Goal: Task Accomplishment & Management: Use online tool/utility

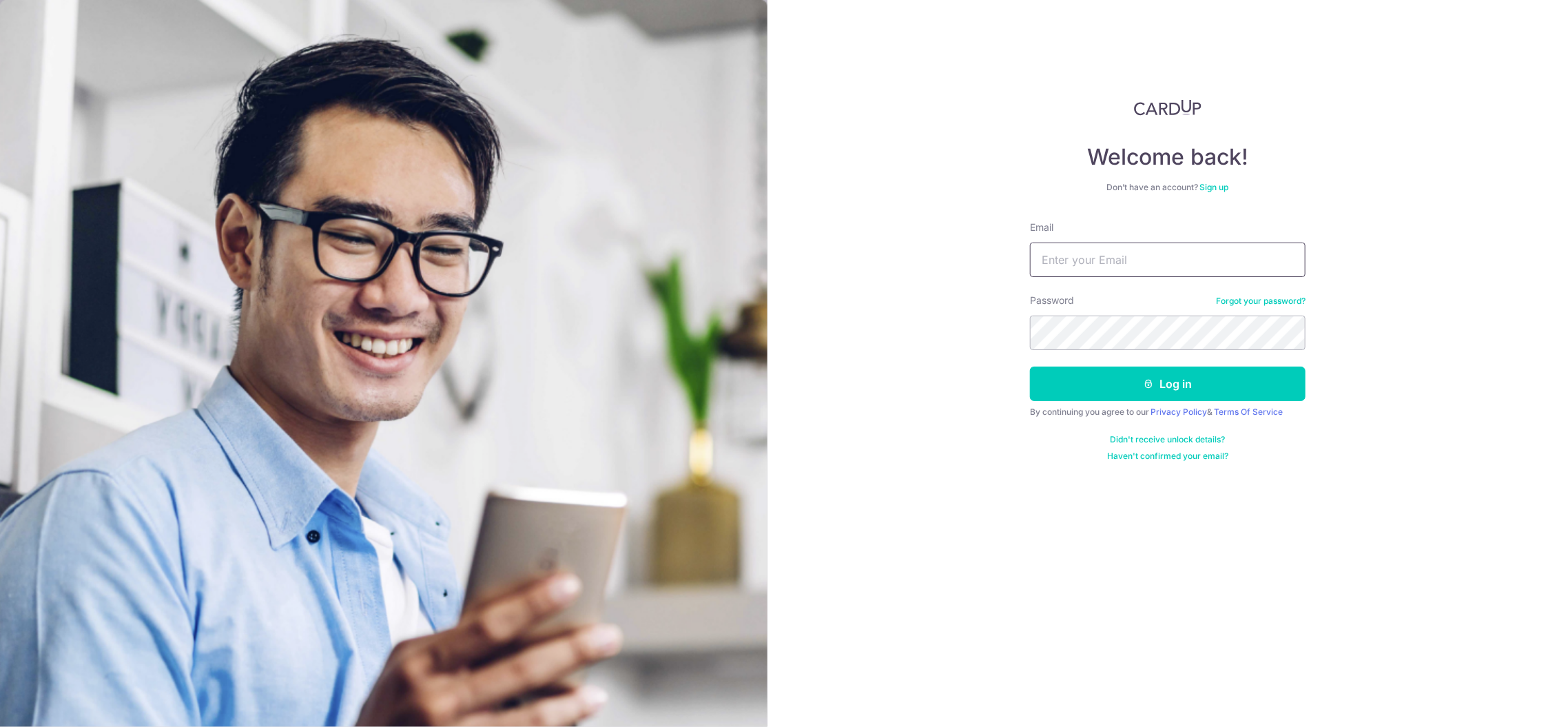
click at [1126, 249] on input "Email" at bounding box center [1167, 260] width 275 height 34
type input "[EMAIL_ADDRESS][DOMAIN_NAME]"
click at [1182, 386] on button "Log in" at bounding box center [1167, 383] width 275 height 34
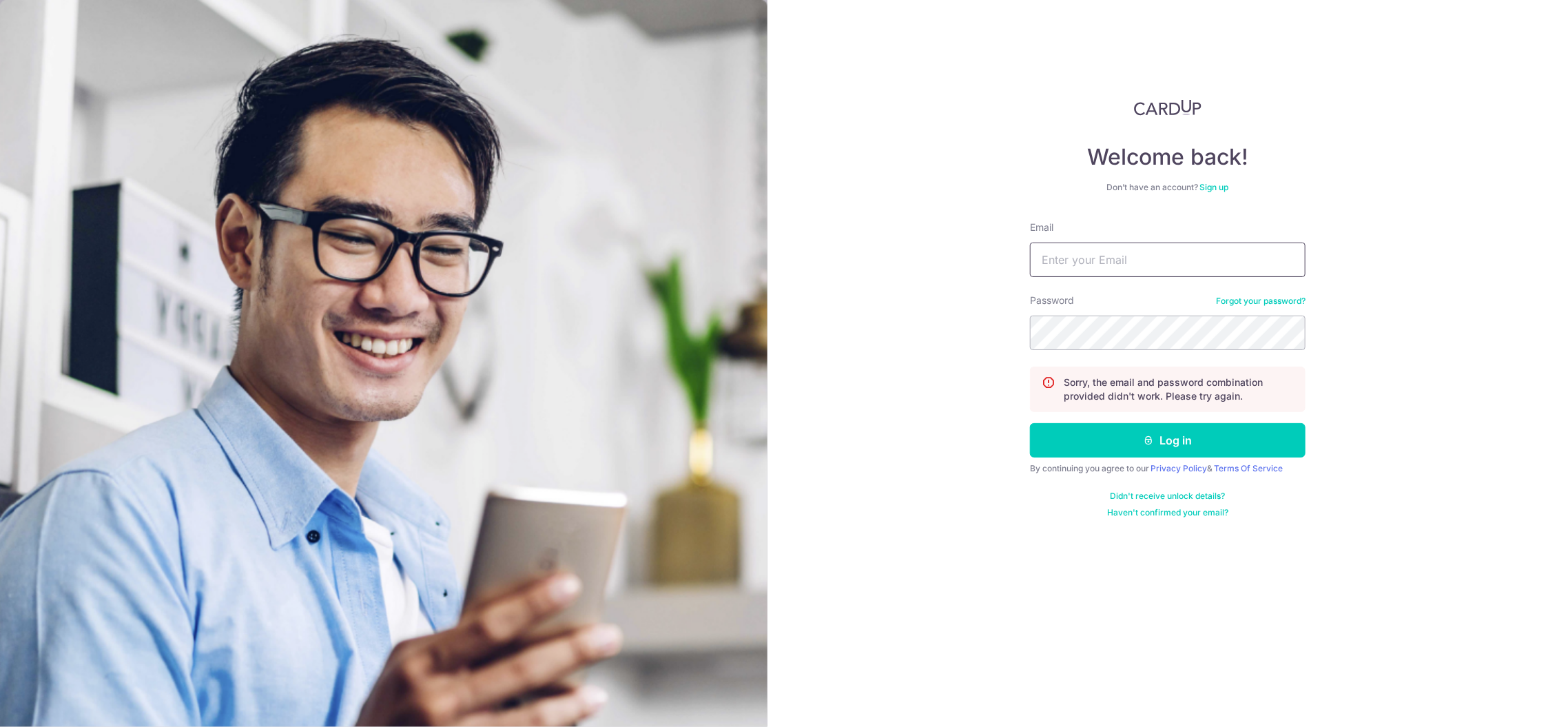
click at [1130, 260] on input "Email" at bounding box center [1167, 260] width 275 height 34
type input "[EMAIL_ADDRESS][DOMAIN_NAME]"
click at [1216, 433] on button "Log in" at bounding box center [1167, 440] width 275 height 34
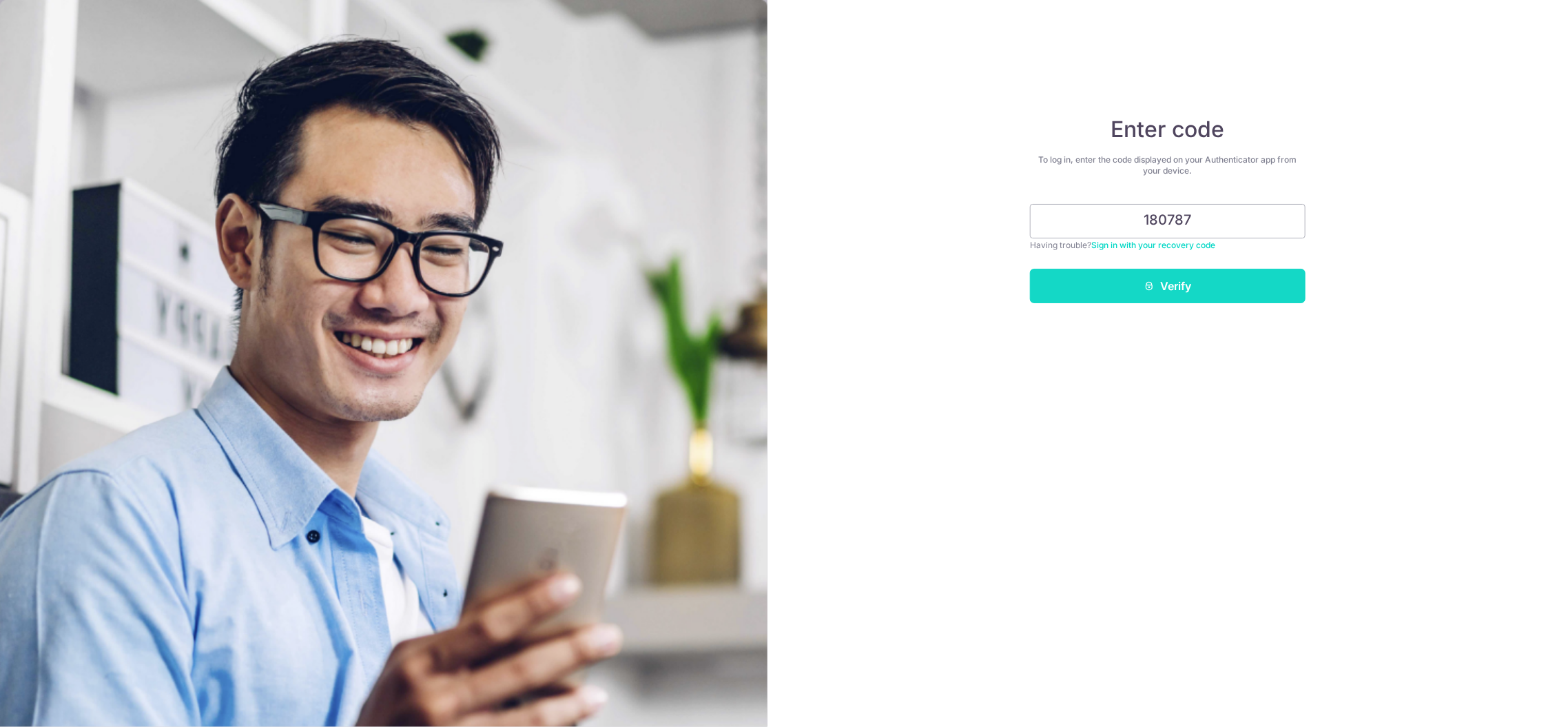
type input "180787"
click at [1119, 282] on button "Verify" at bounding box center [1167, 286] width 275 height 34
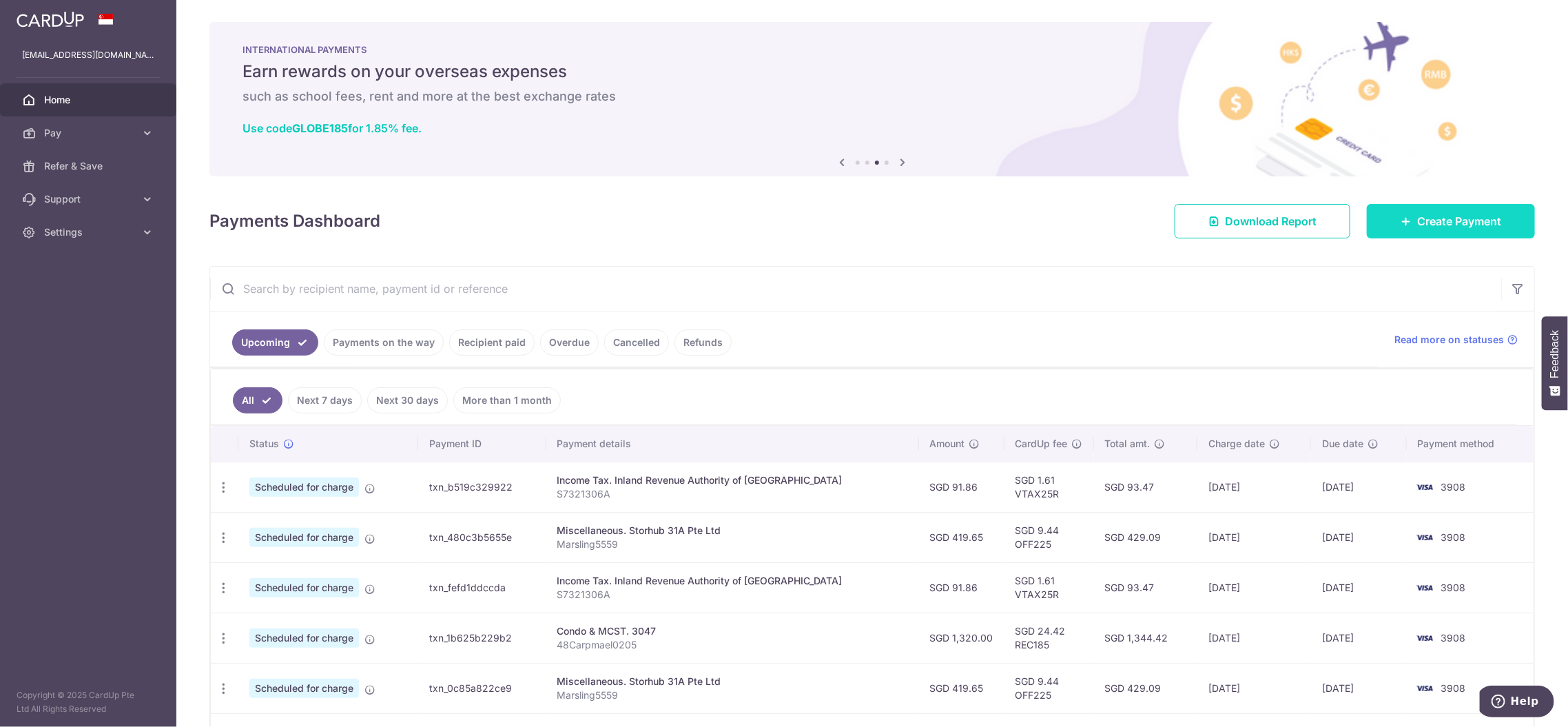
click at [1421, 224] on span "Create Payment" at bounding box center [1459, 221] width 84 height 16
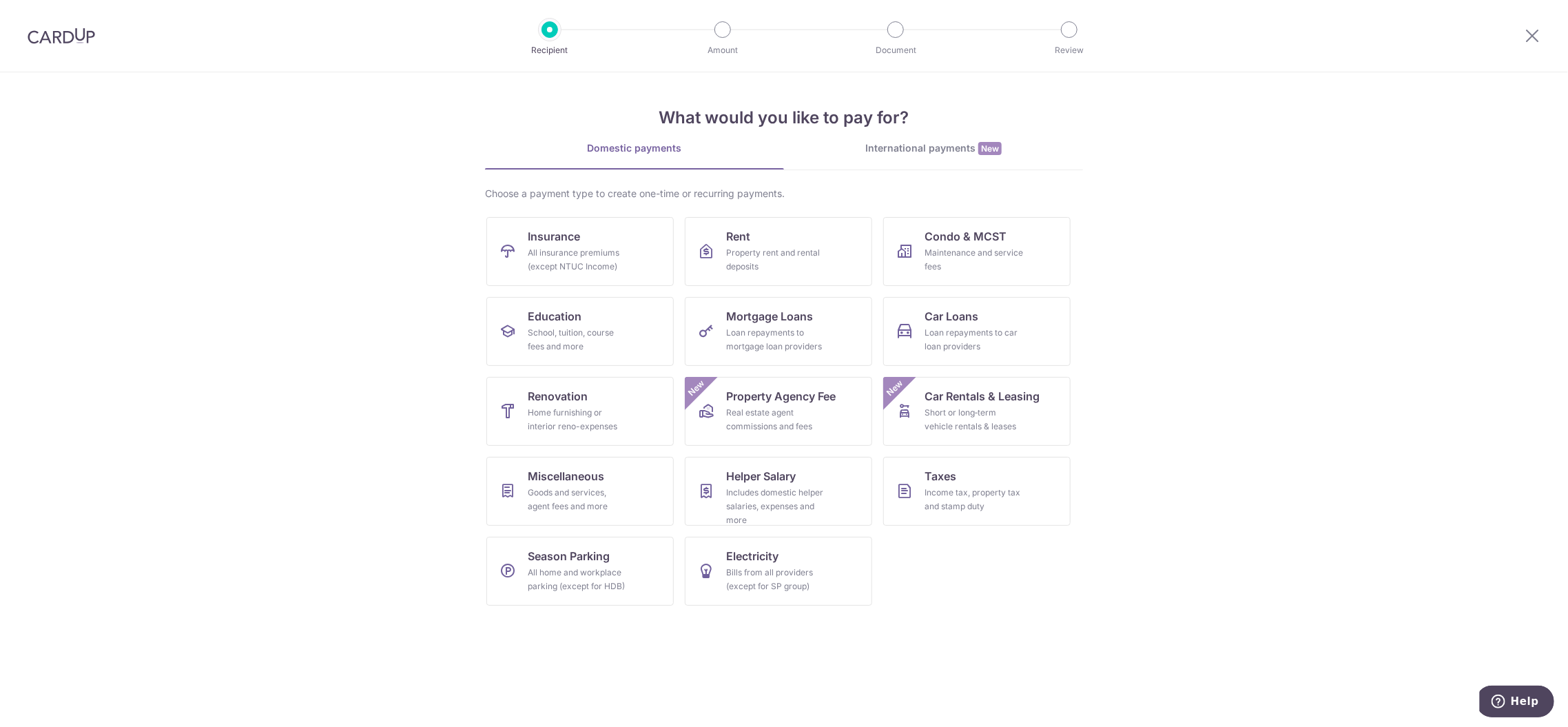
click at [58, 34] on img at bounding box center [61, 36] width 68 height 16
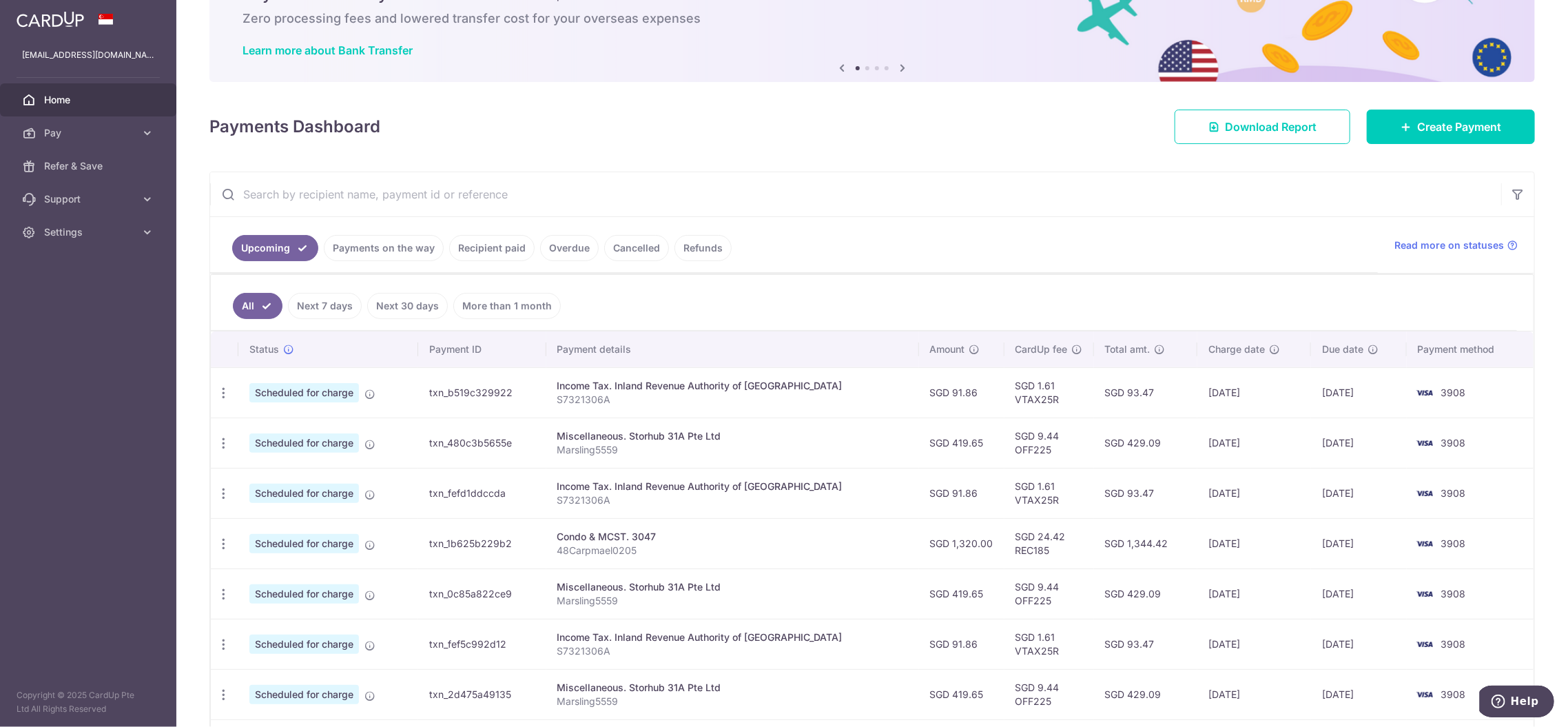
scroll to position [75, 0]
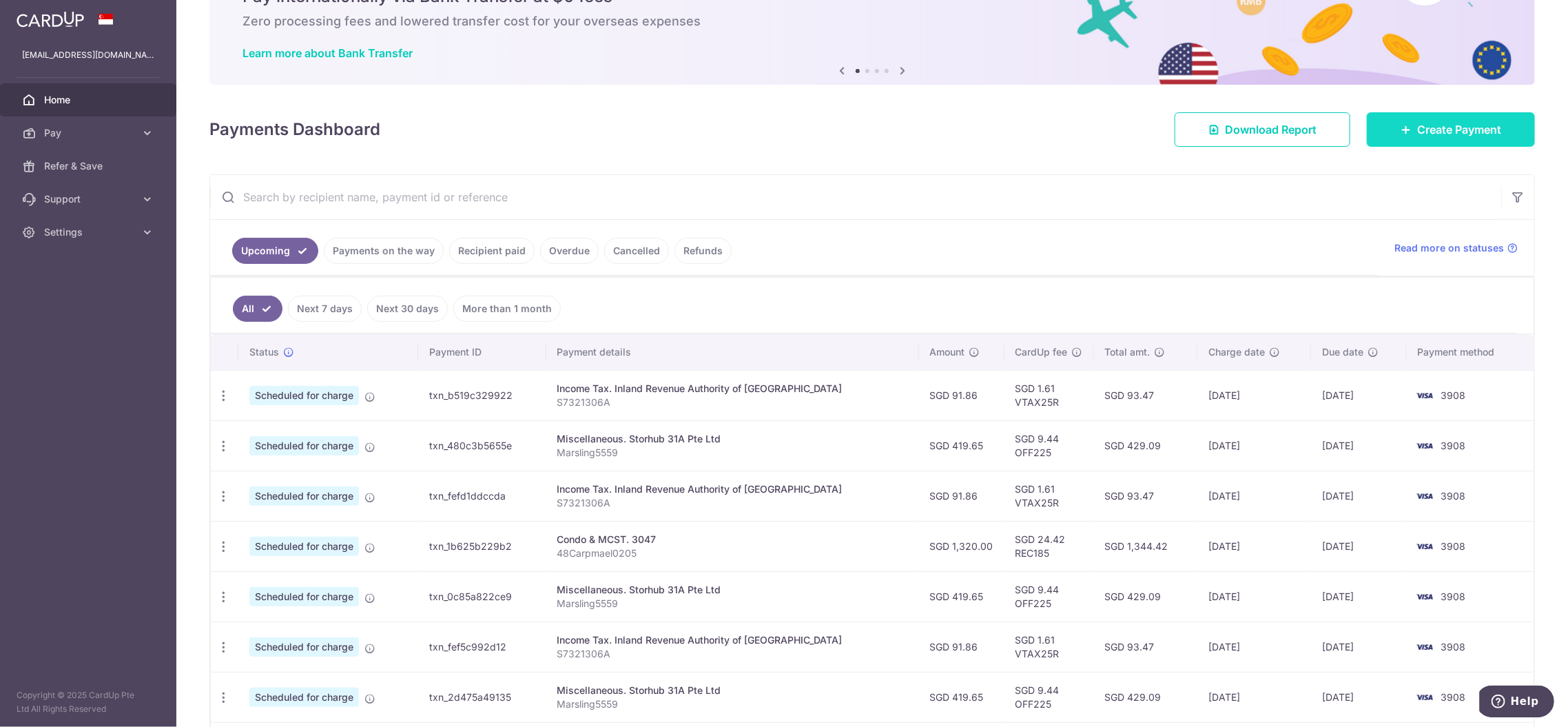
click at [1436, 134] on span "Create Payment" at bounding box center [1459, 129] width 84 height 16
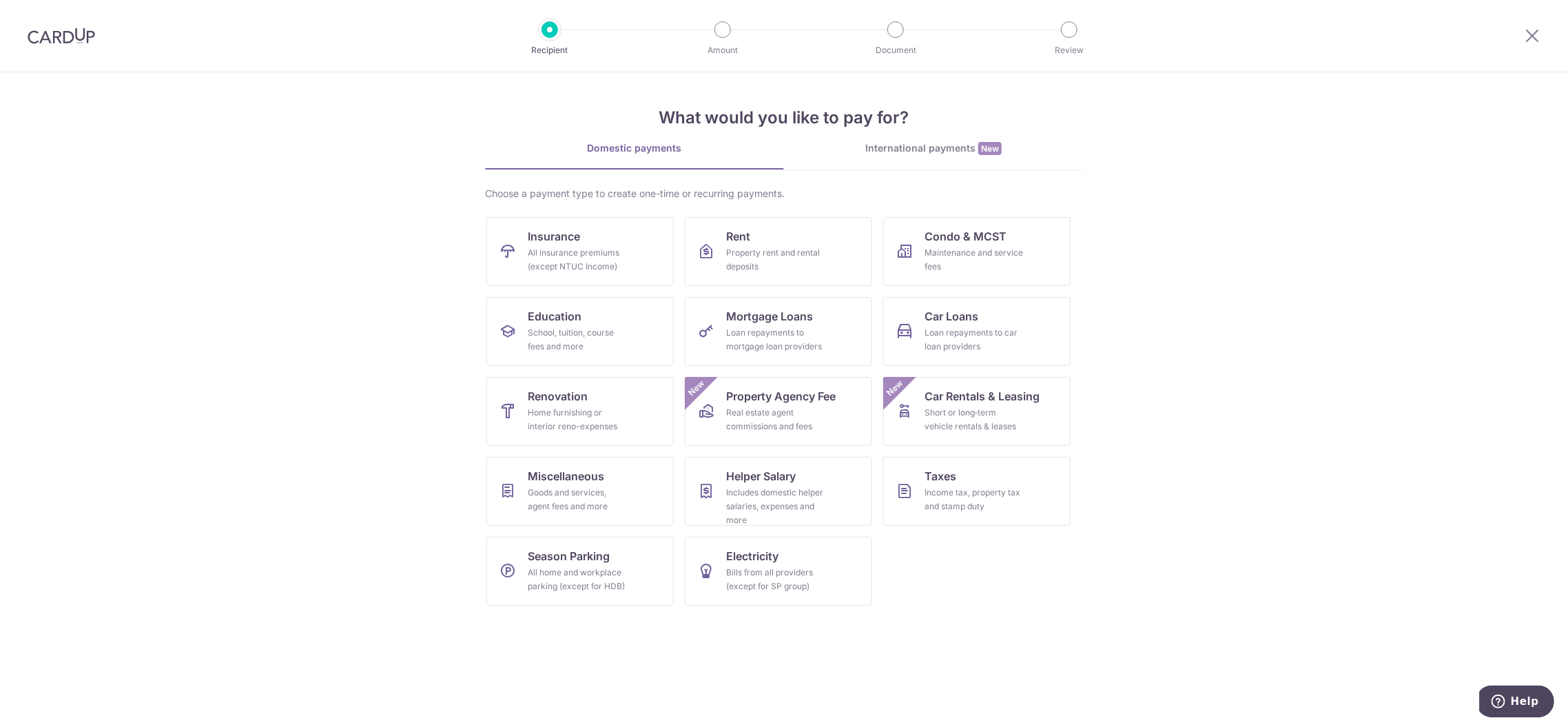
click at [76, 33] on img at bounding box center [61, 36] width 68 height 16
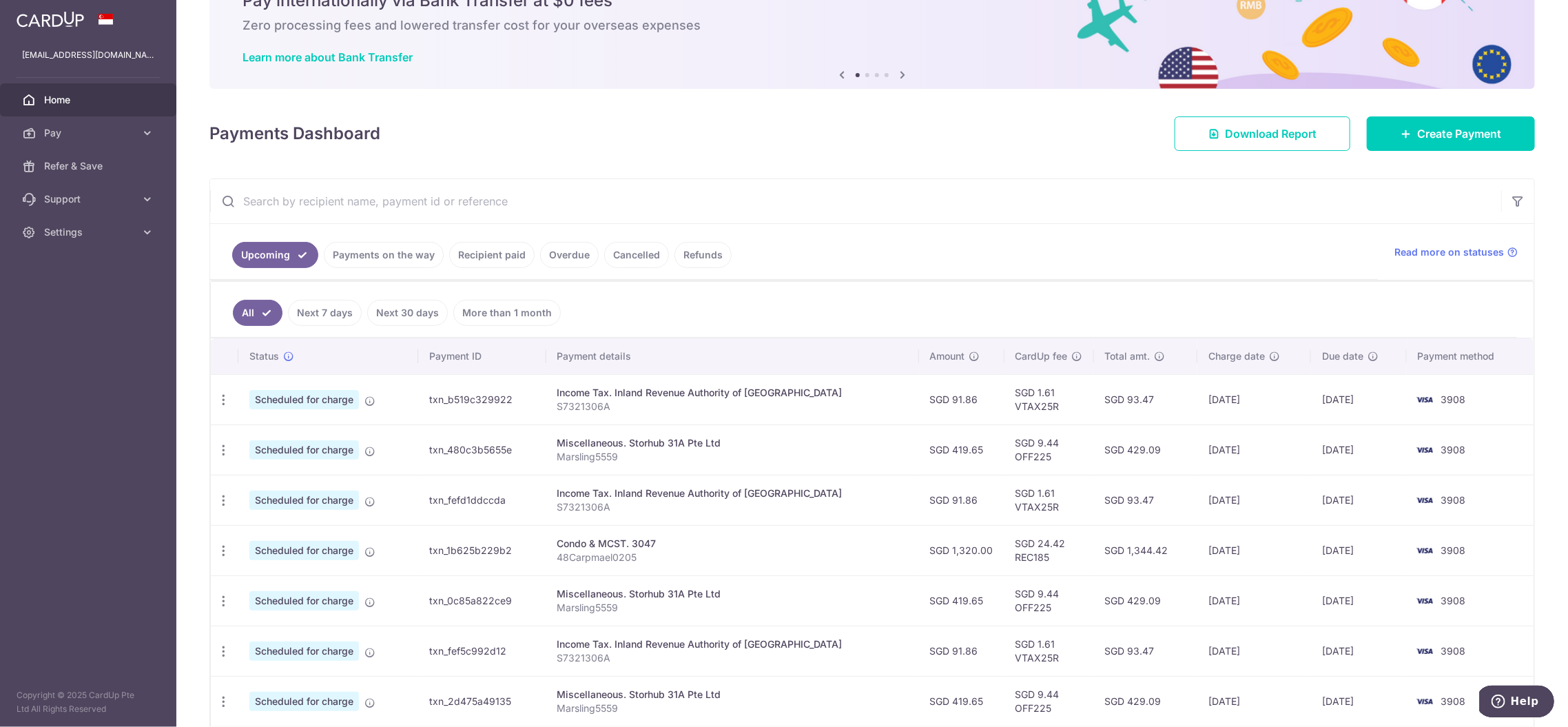
scroll to position [72, 0]
click at [497, 250] on link "Recipient paid" at bounding box center [492, 254] width 85 height 26
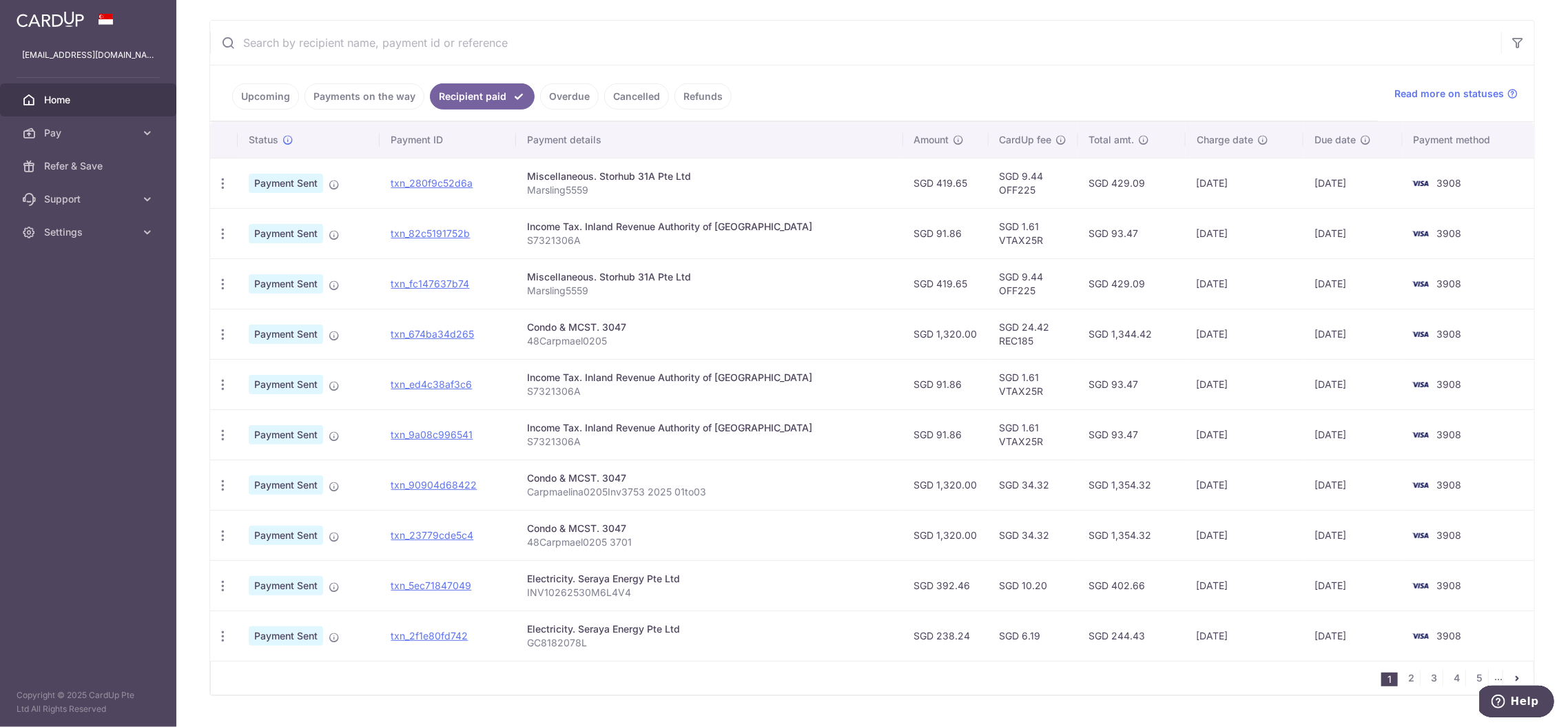
scroll to position [261, 0]
